Goal: Transaction & Acquisition: Purchase product/service

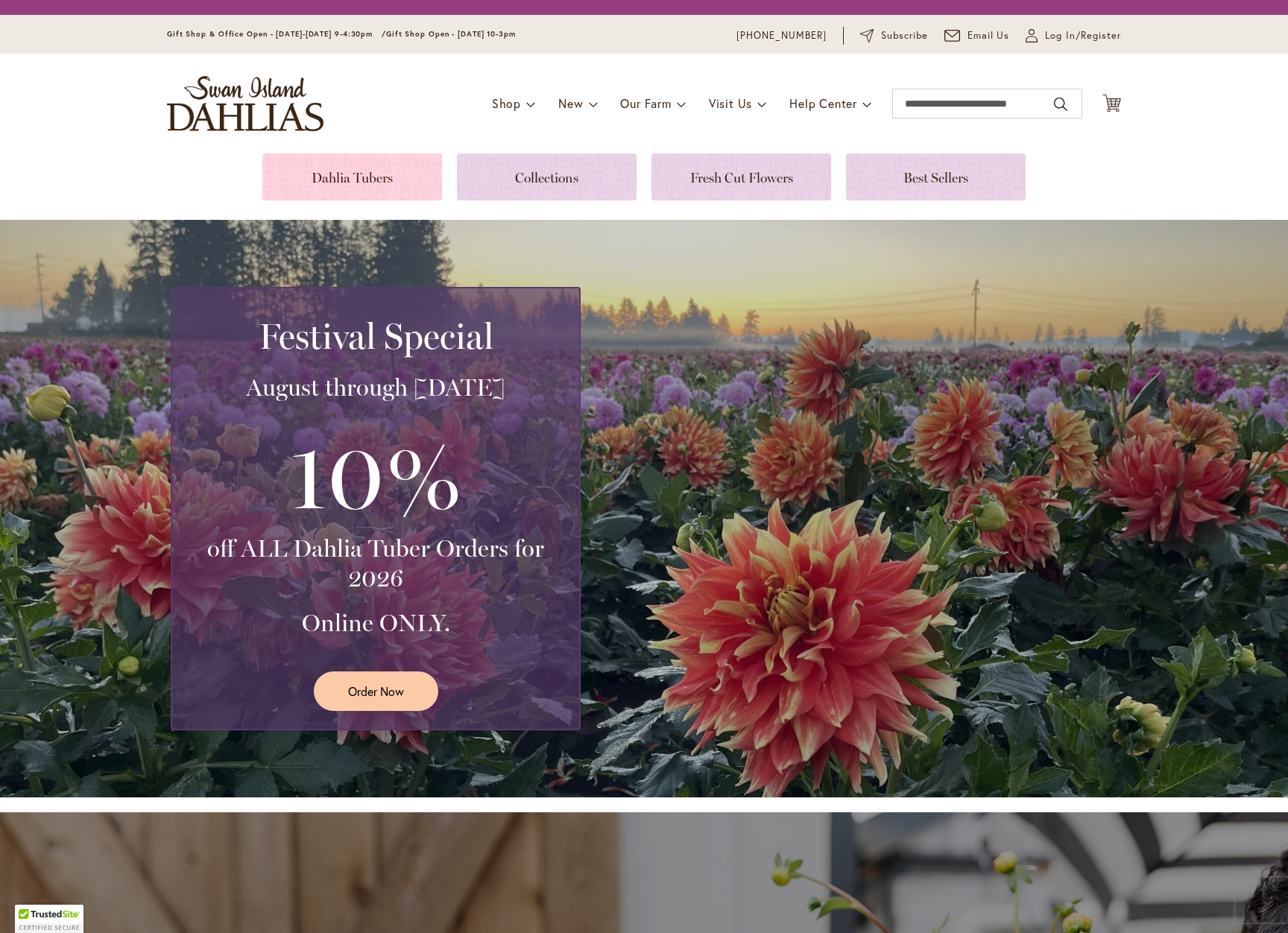
click at [297, 182] on link at bounding box center [352, 177] width 179 height 47
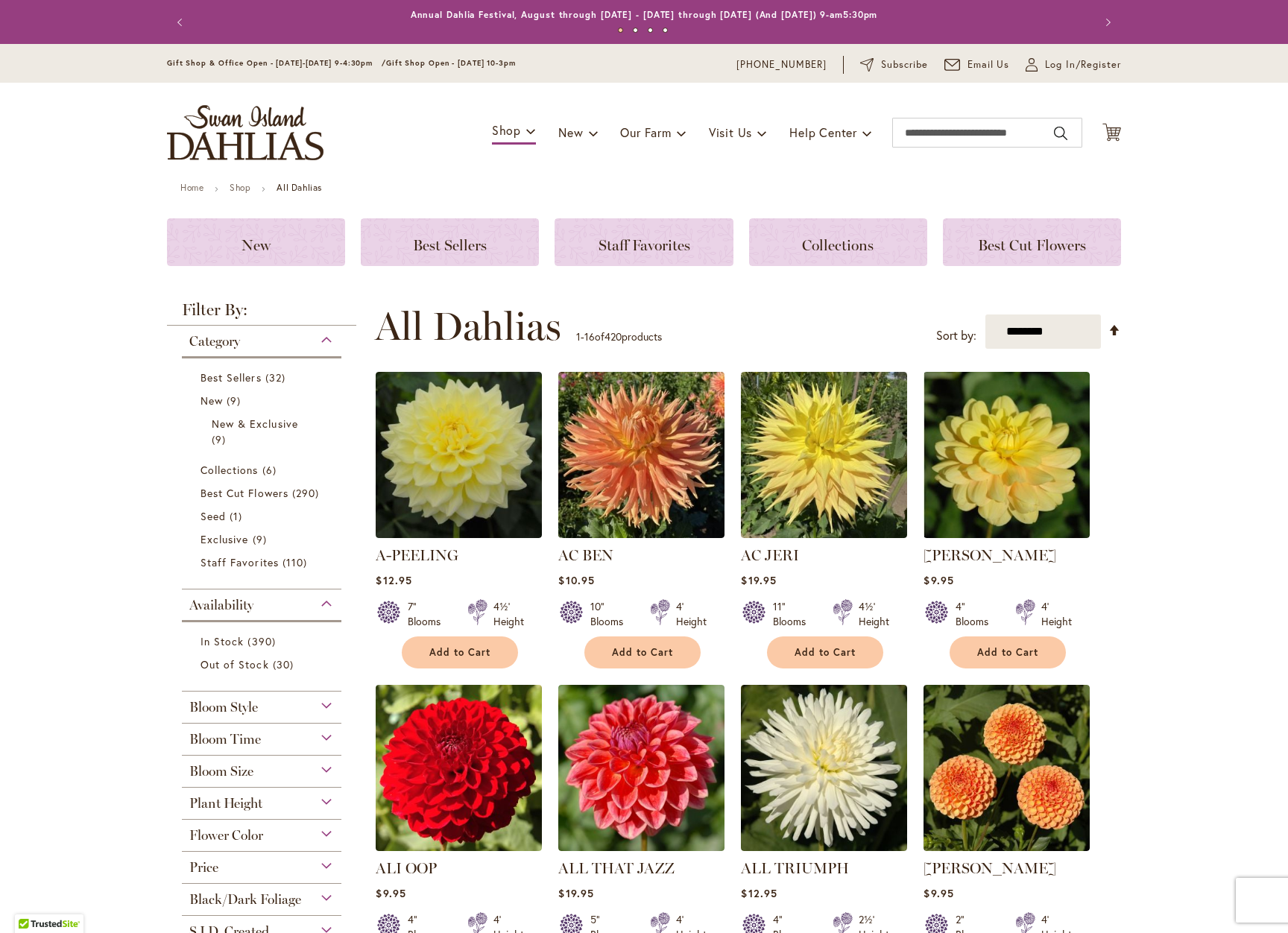
scroll to position [177, 0]
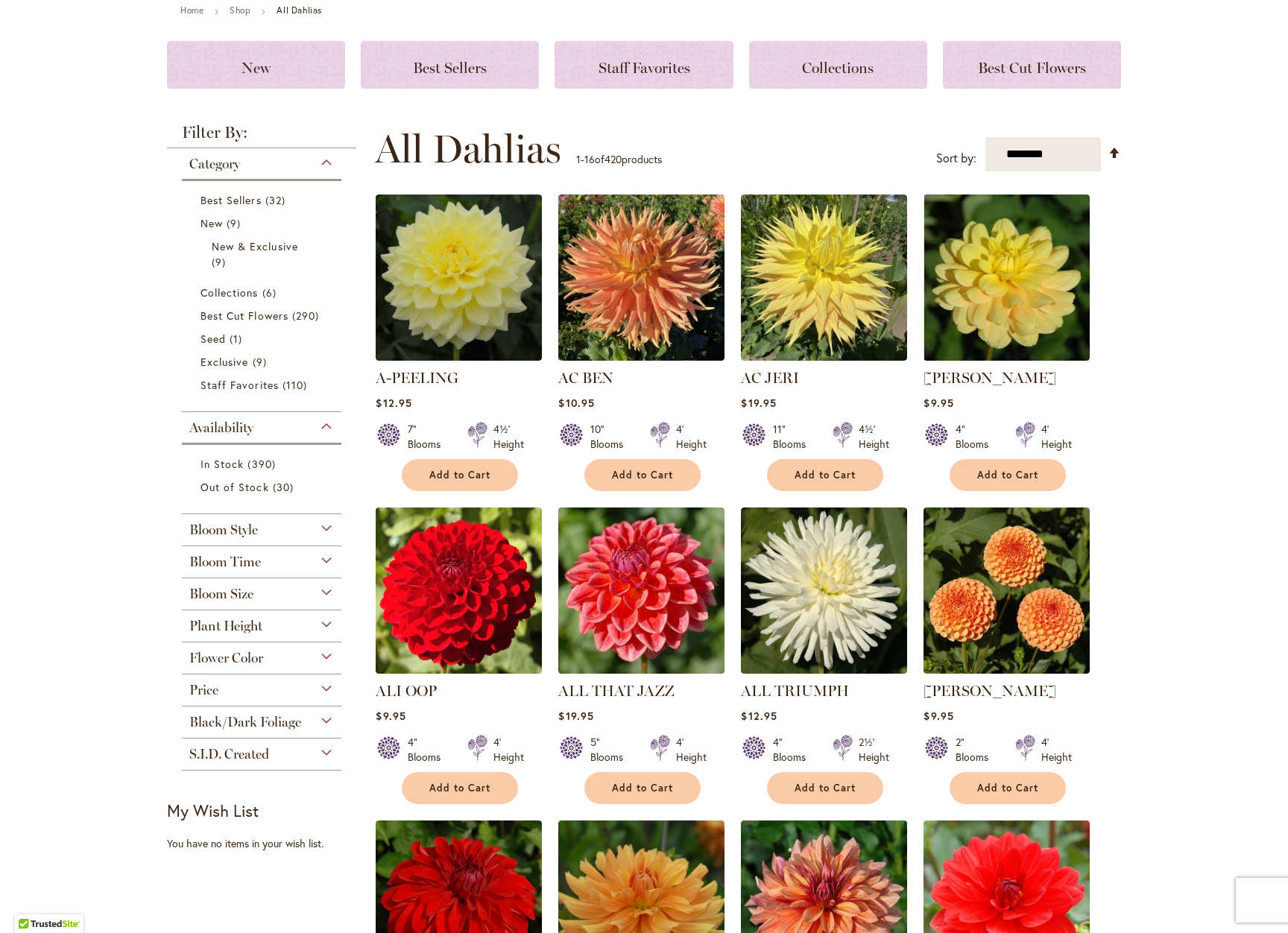
click at [278, 658] on div "Flower Color" at bounding box center [262, 654] width 160 height 23
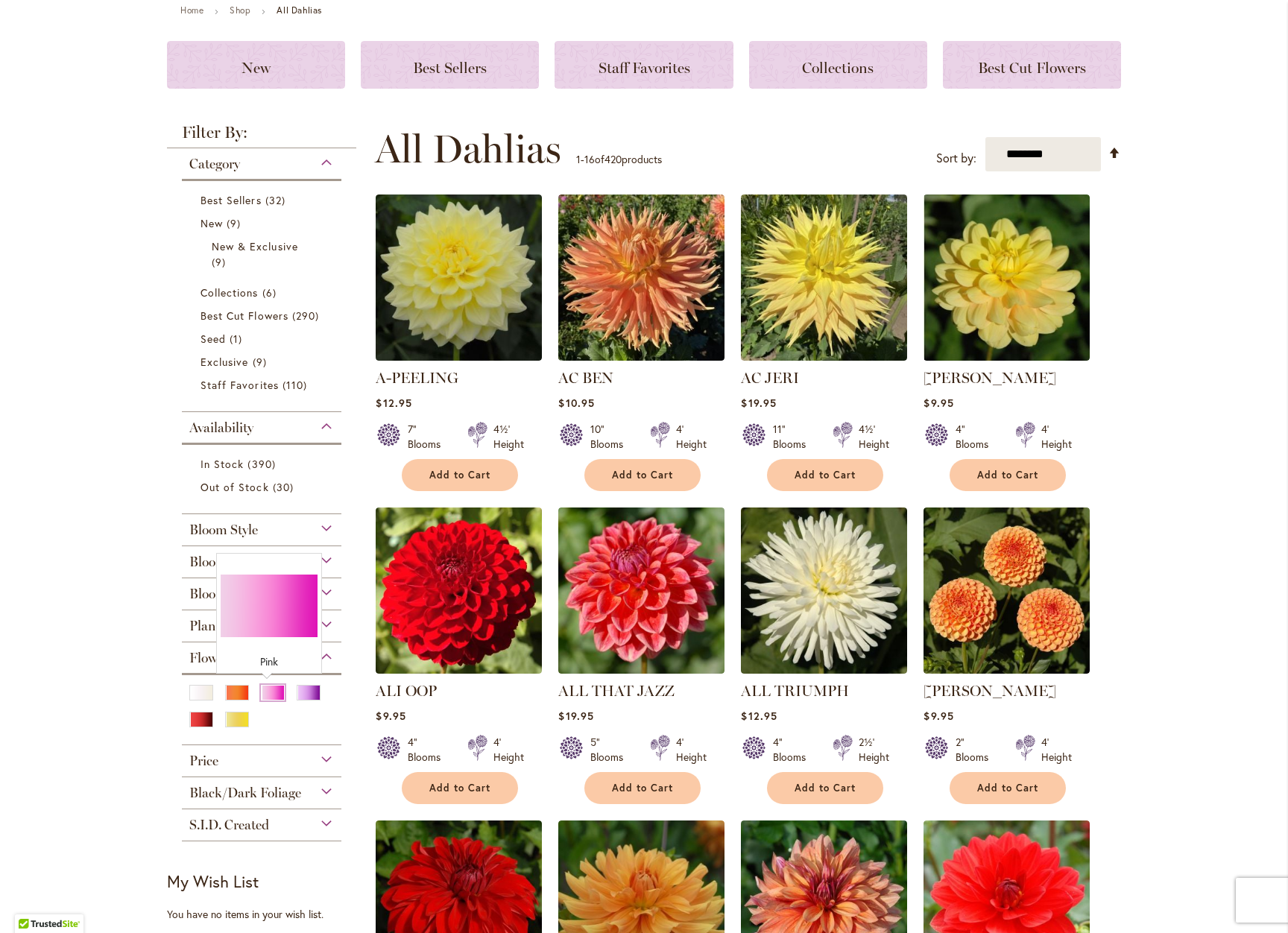
click at [262, 693] on div "Pink" at bounding box center [272, 692] width 24 height 16
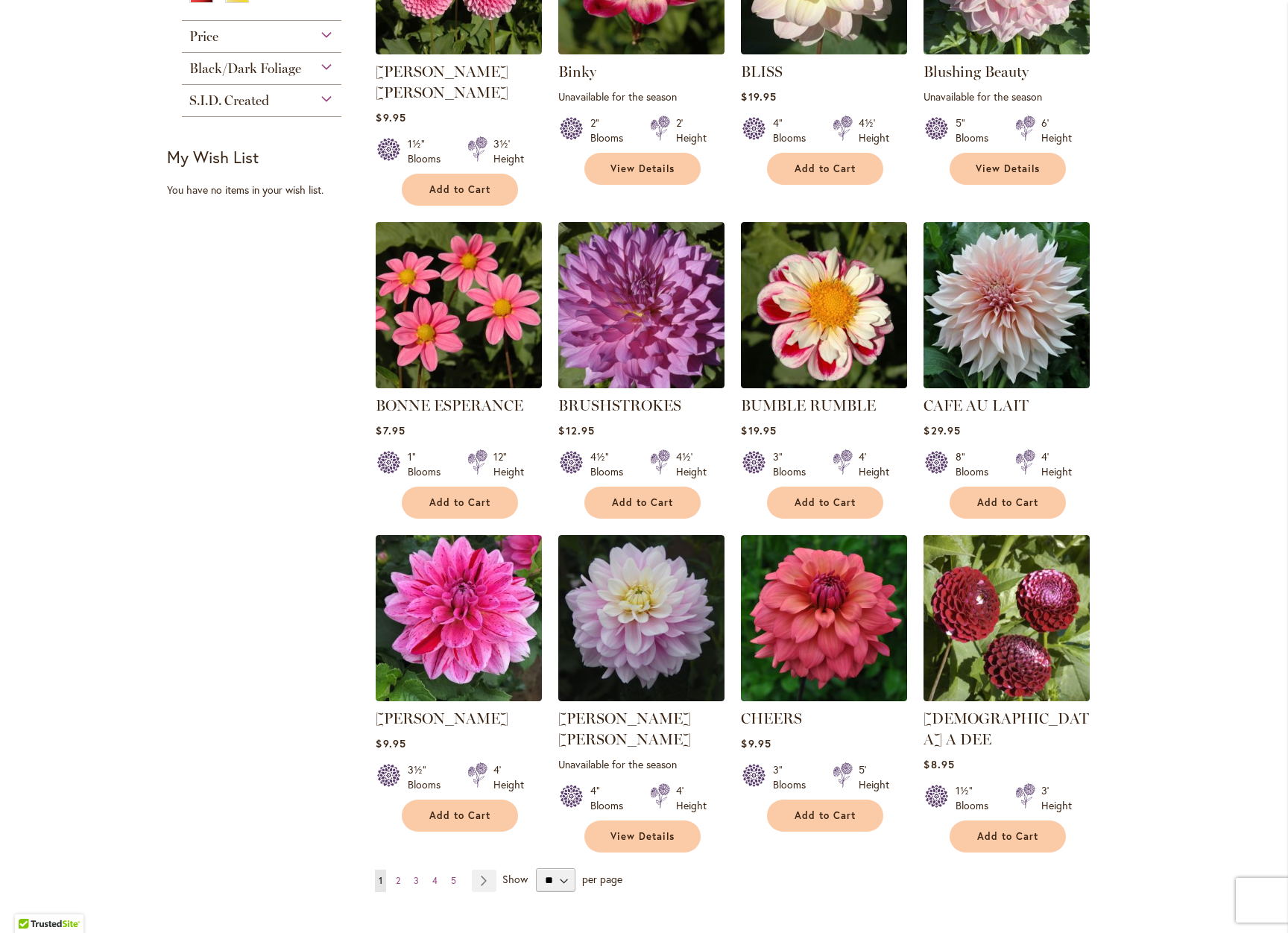
scroll to position [819, 0]
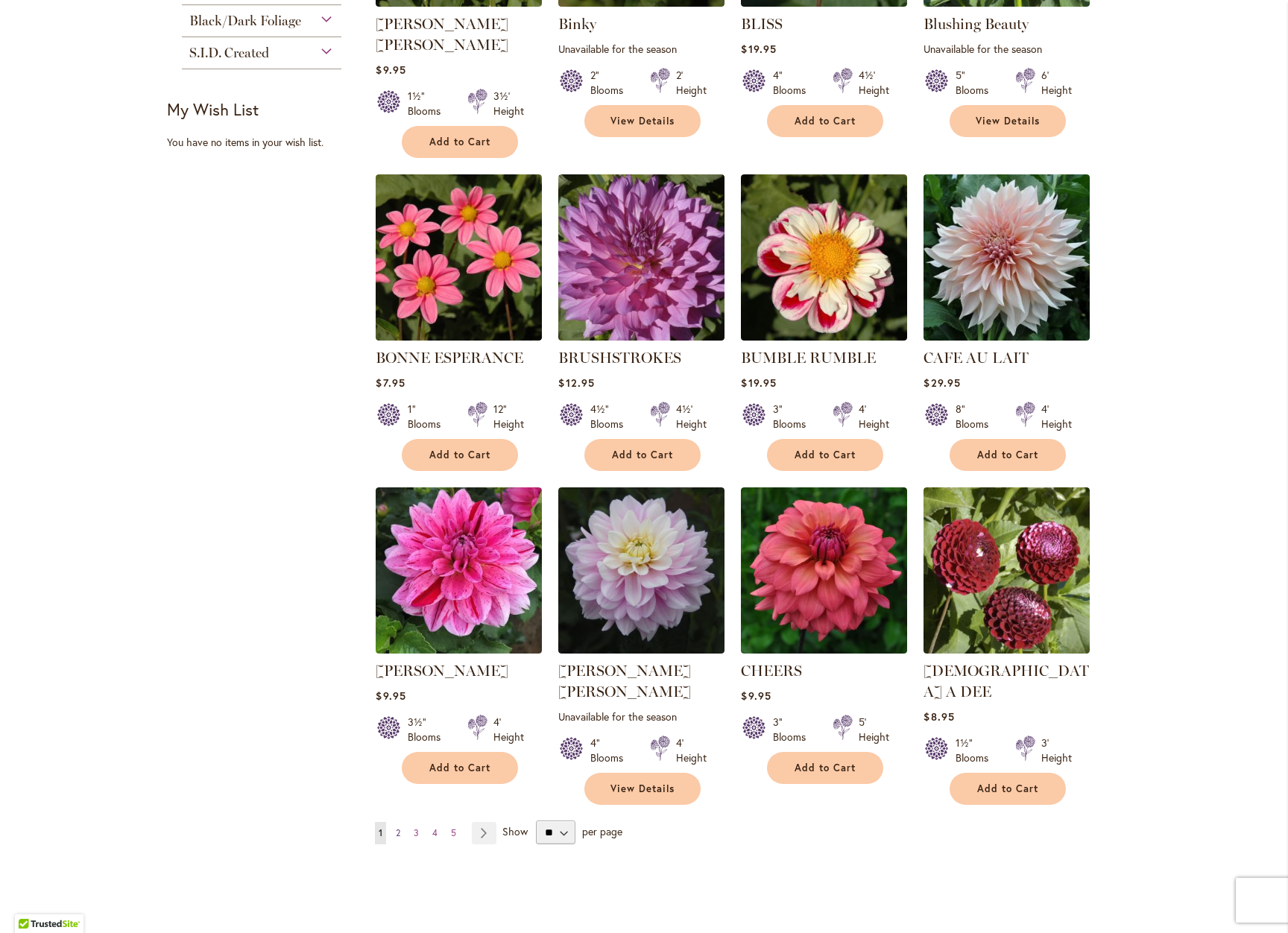
click at [398, 821] on link "Page 2" at bounding box center [398, 832] width 12 height 23
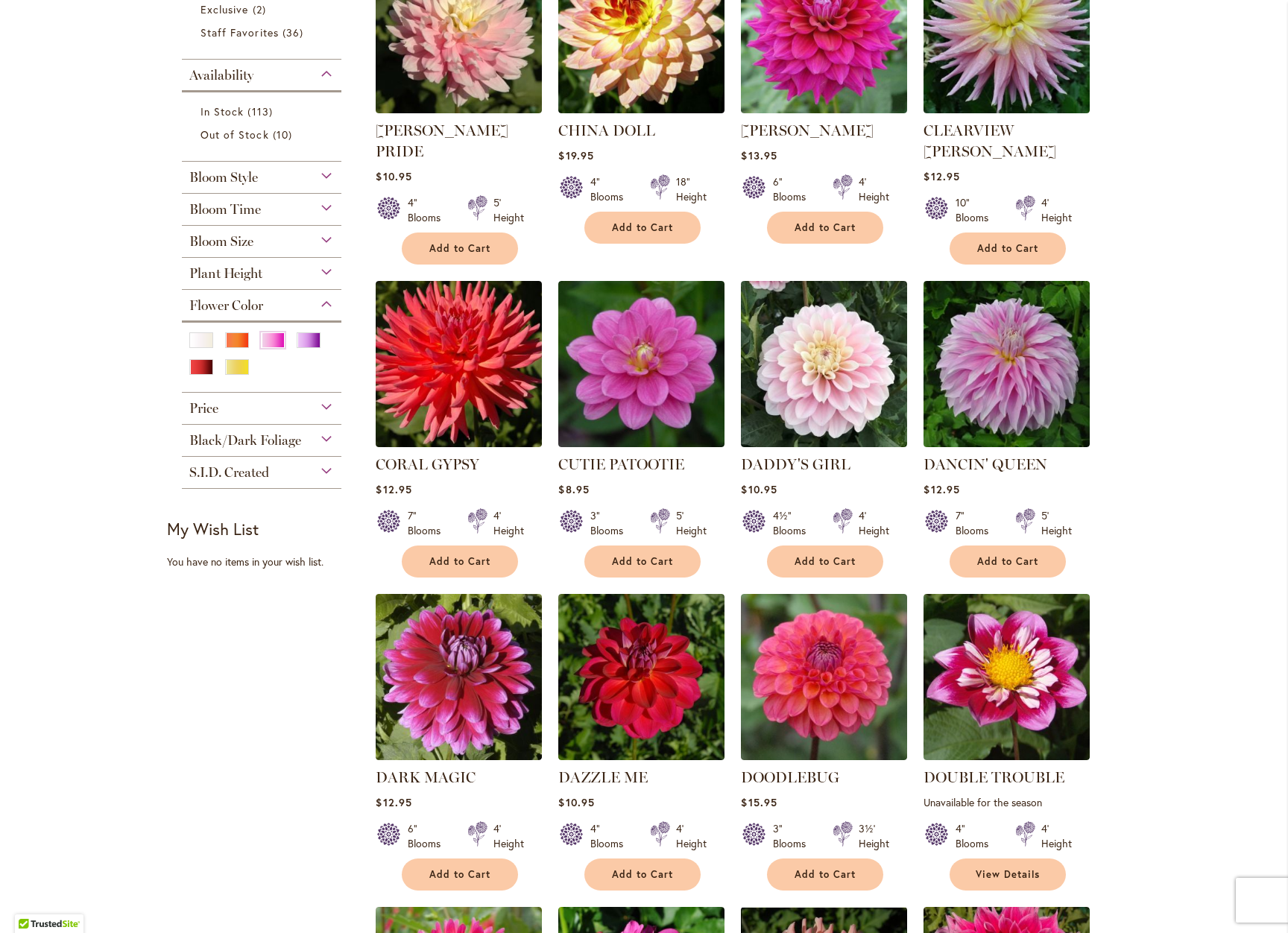
scroll to position [522, 0]
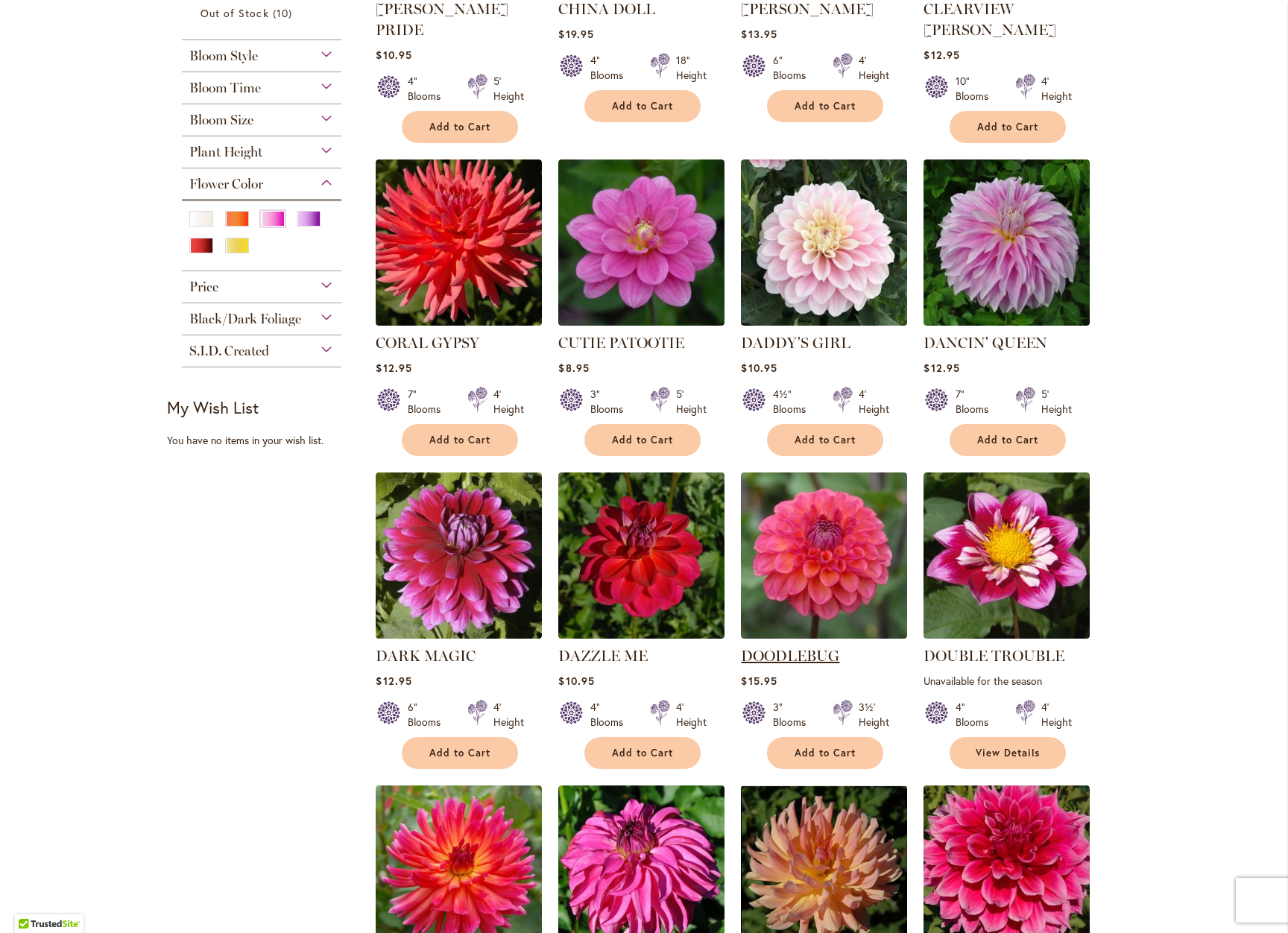
click at [769, 646] on link "DOODLEBUG" at bounding box center [789, 655] width 98 height 18
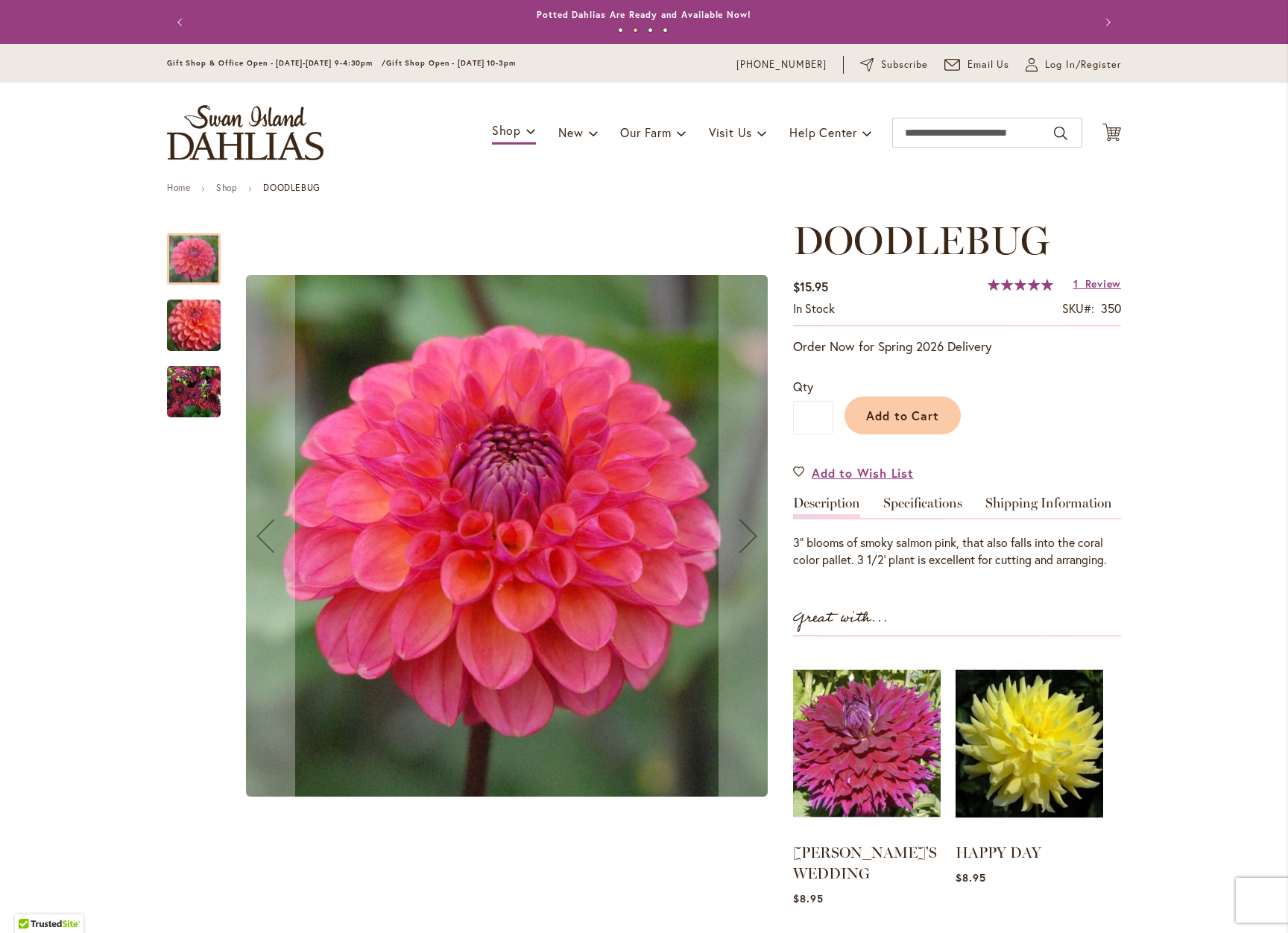
click at [170, 398] on img "DOODLEBUG" at bounding box center [193, 392] width 54 height 54
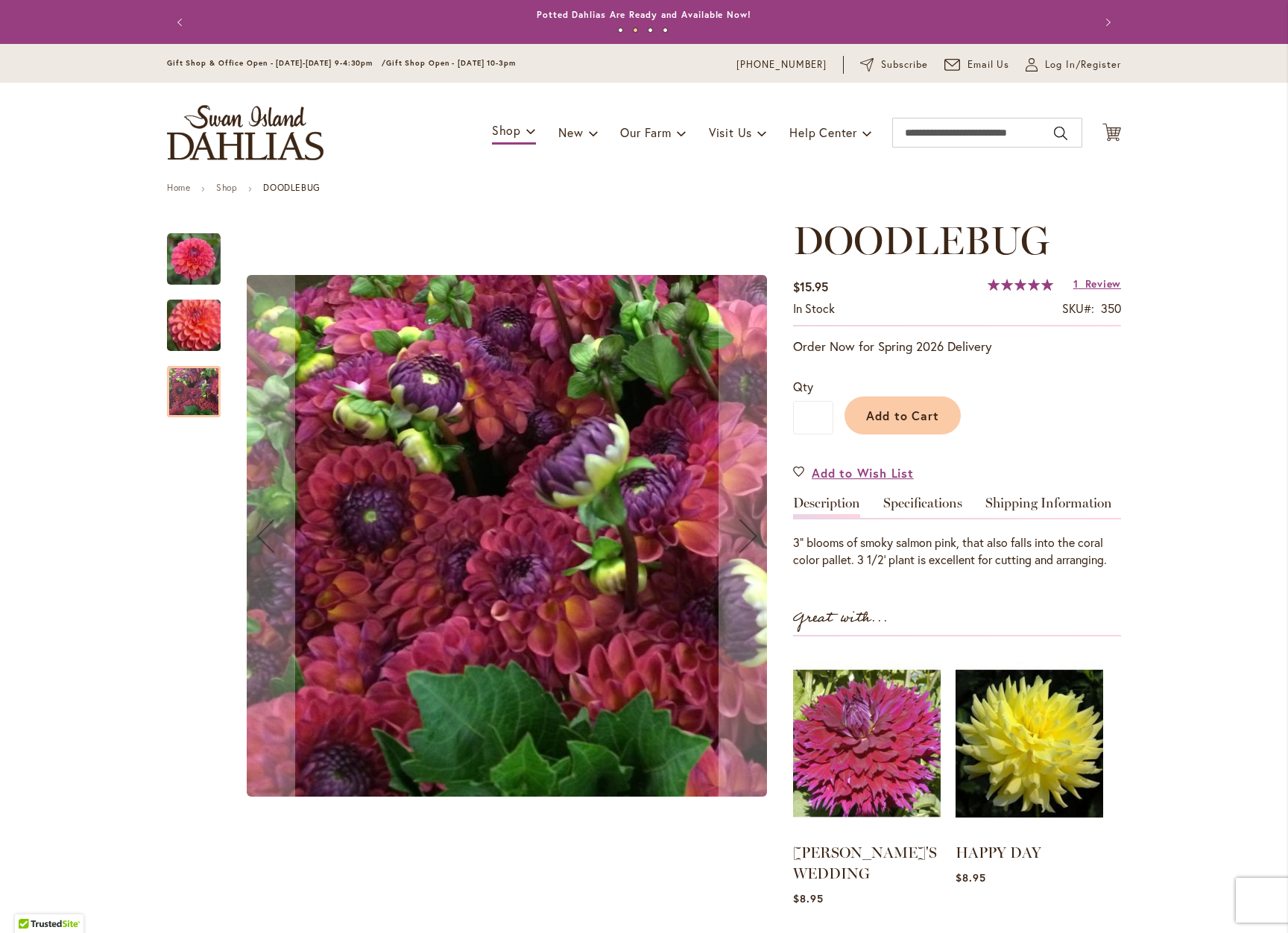
click at [170, 329] on img "DOODLEBUG" at bounding box center [194, 325] width 108 height 92
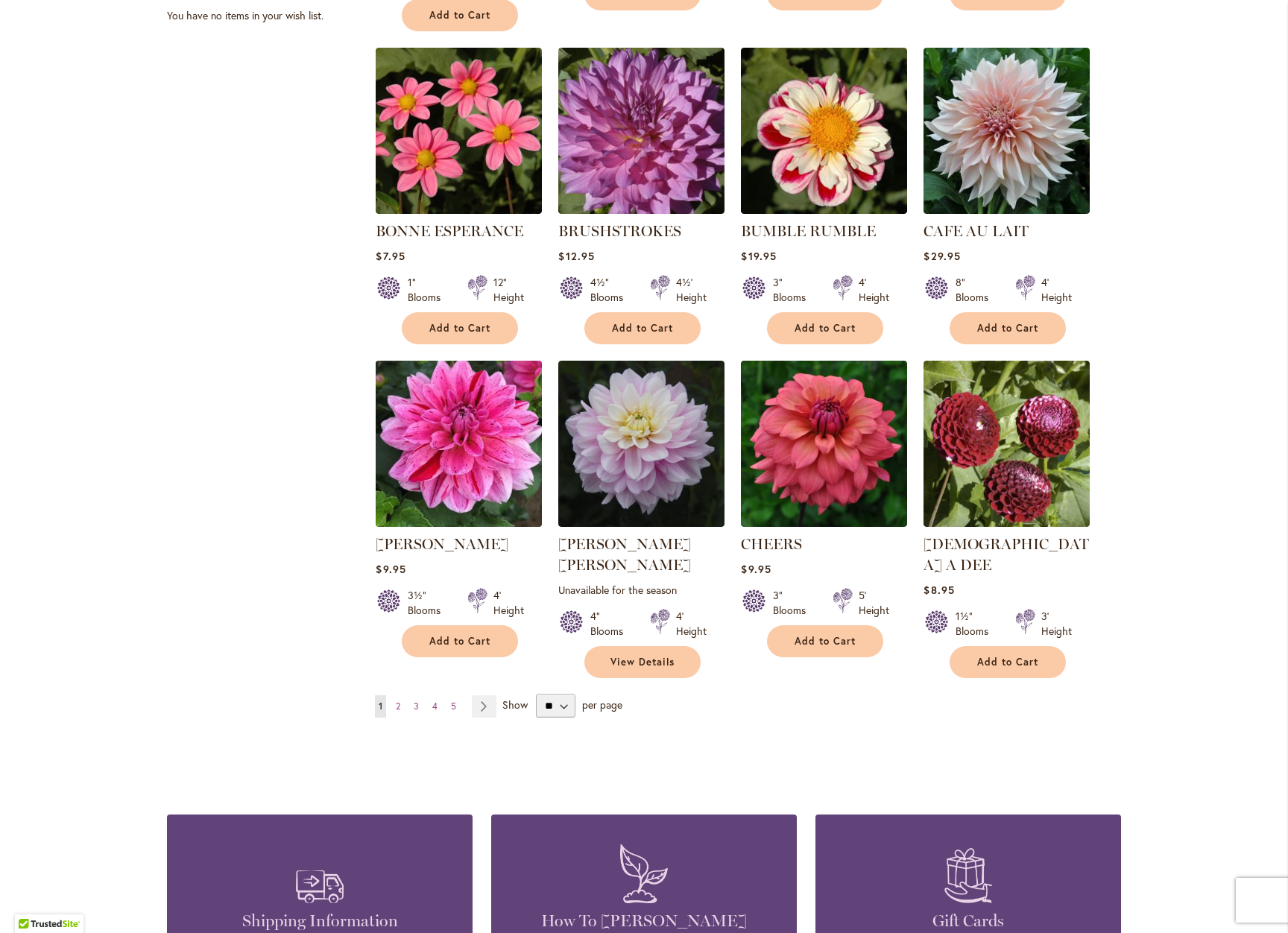
scroll to position [922, 0]
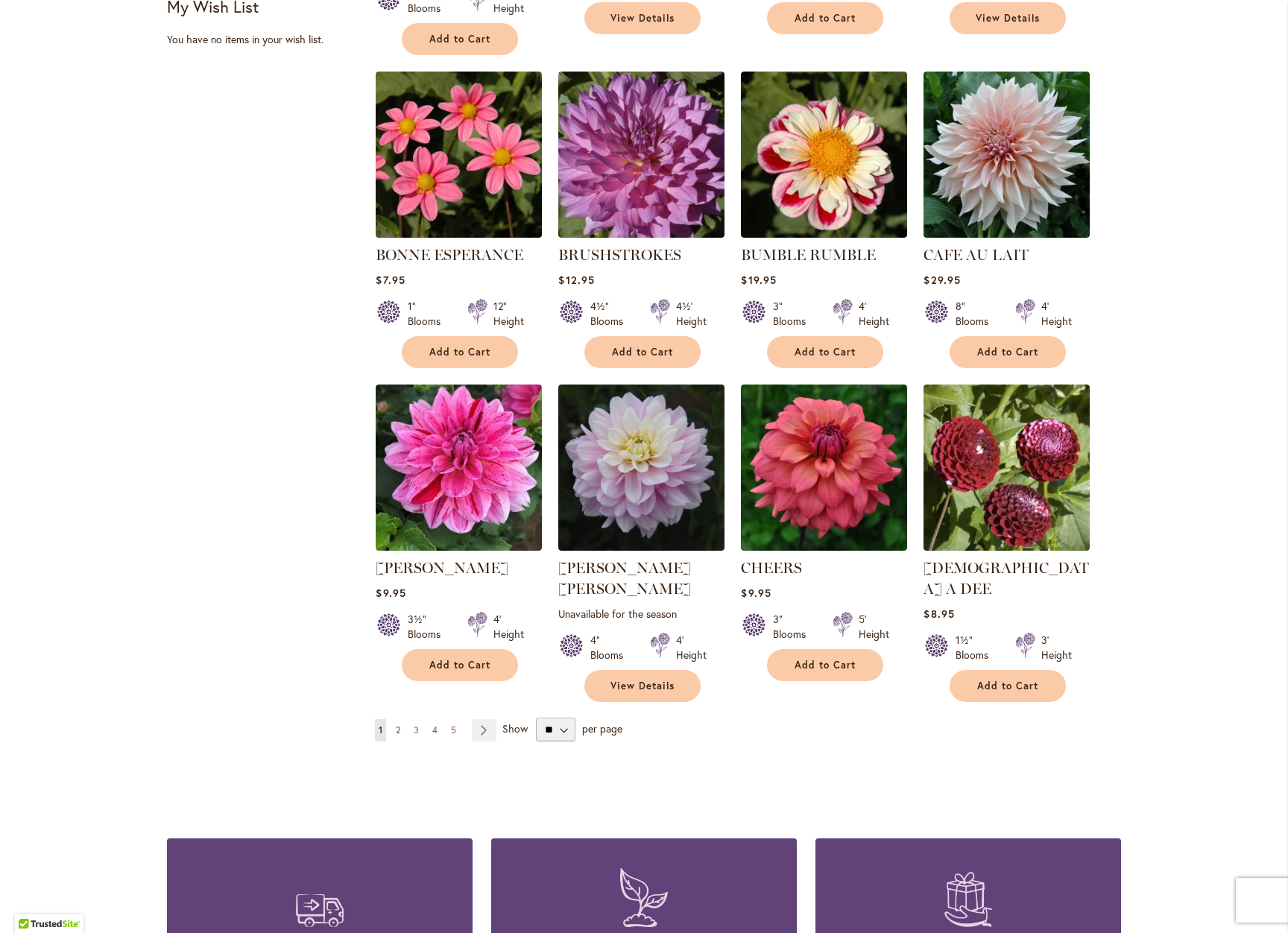
click at [396, 724] on span "2" at bounding box center [398, 729] width 5 height 11
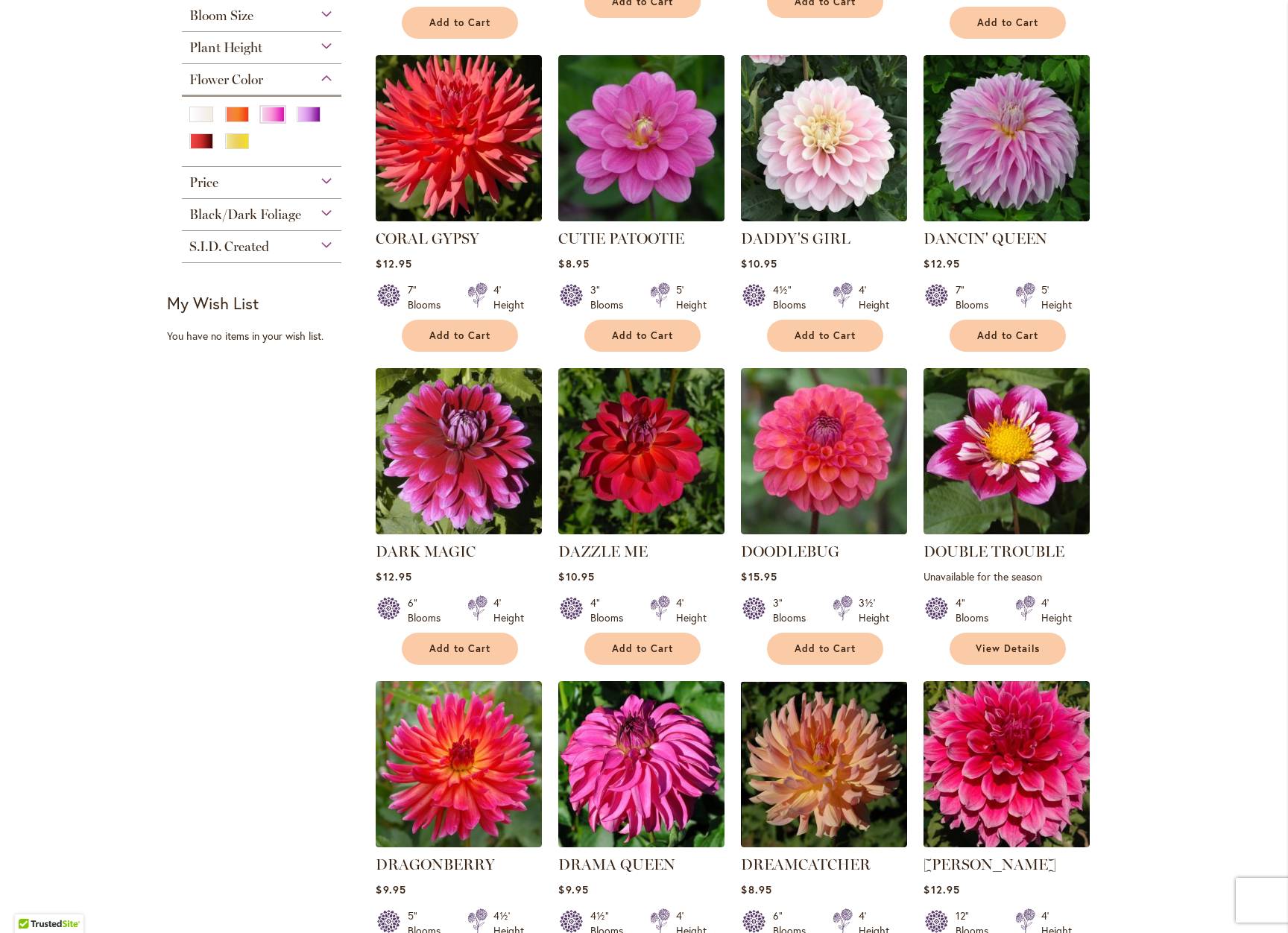
scroll to position [745, 0]
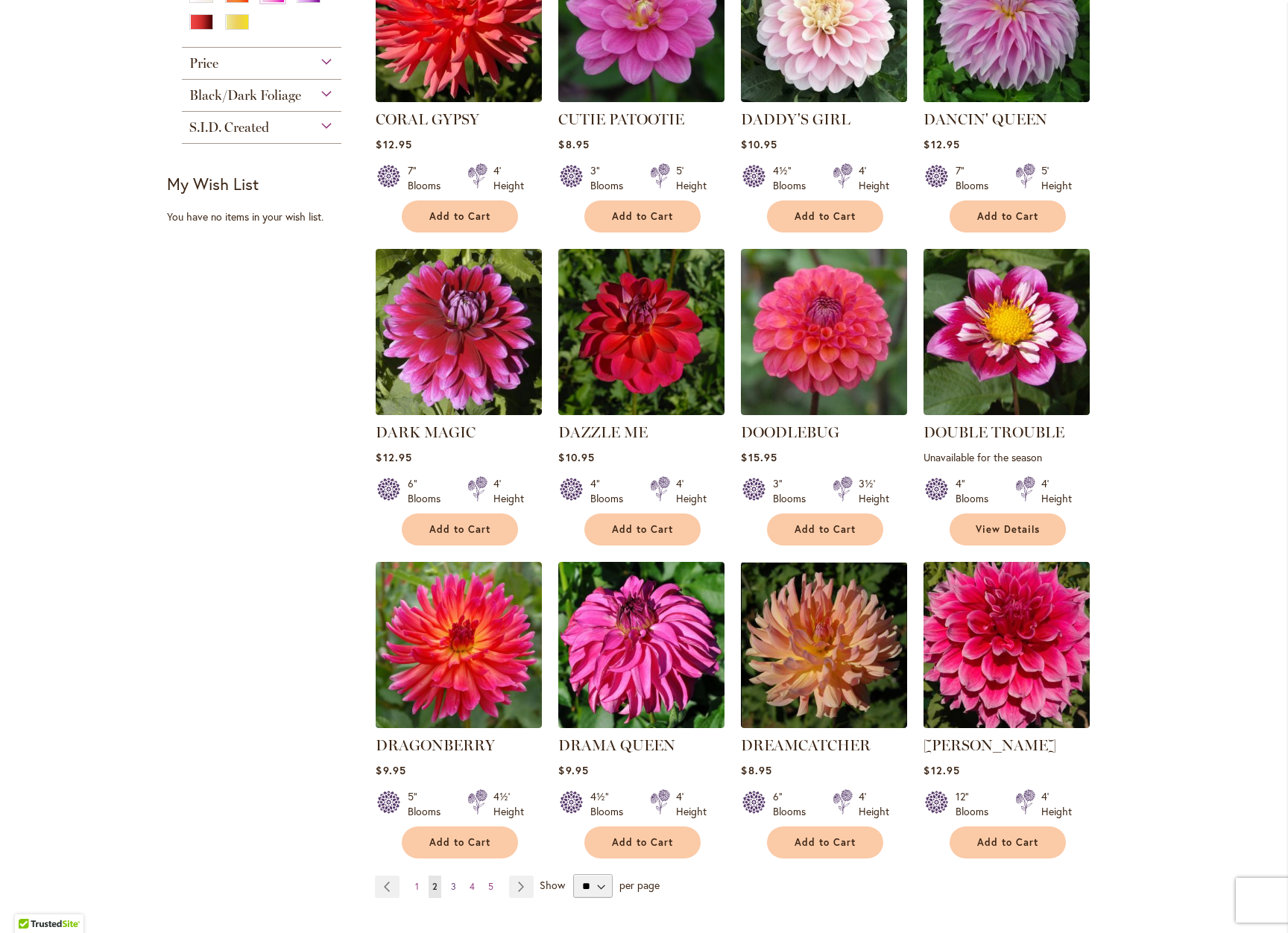
click at [451, 880] on span "3" at bounding box center [453, 885] width 5 height 11
